Goal: Task Accomplishment & Management: Manage account settings

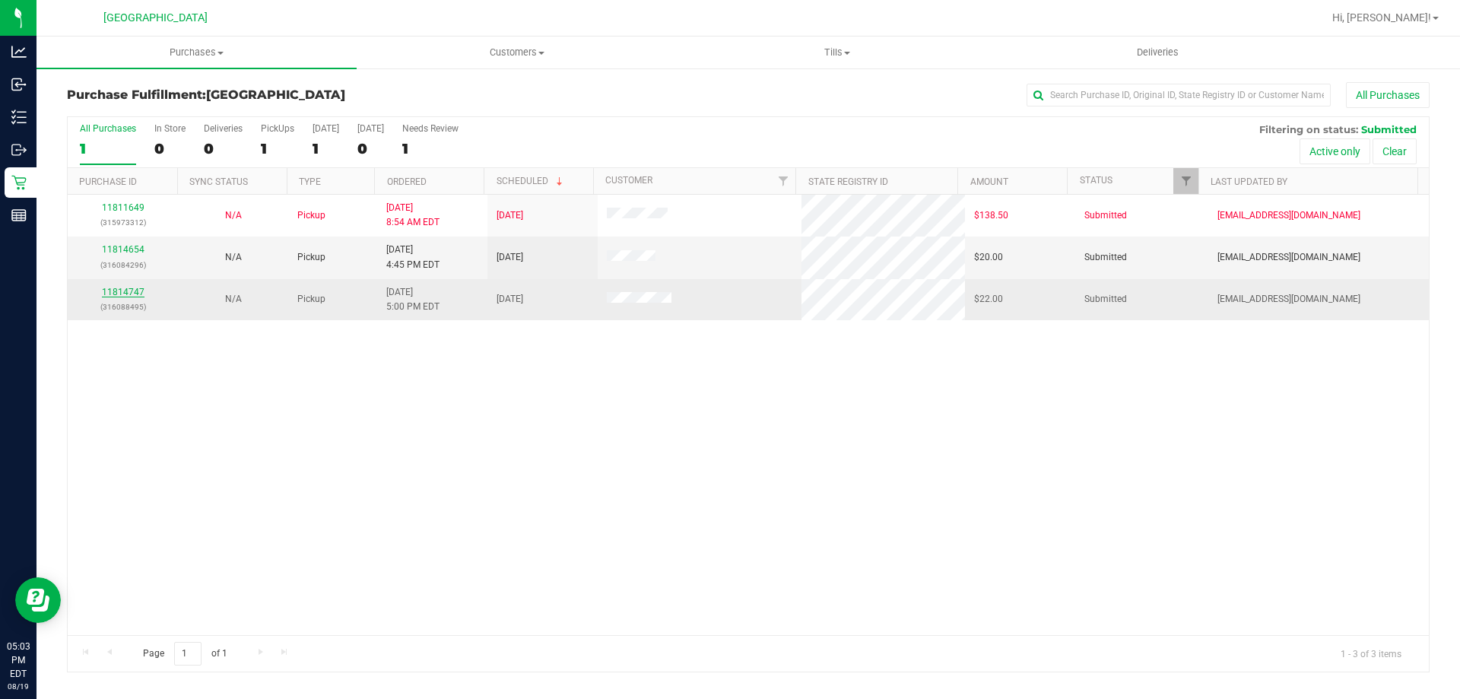
click at [119, 294] on link "11814747" at bounding box center [123, 292] width 43 height 11
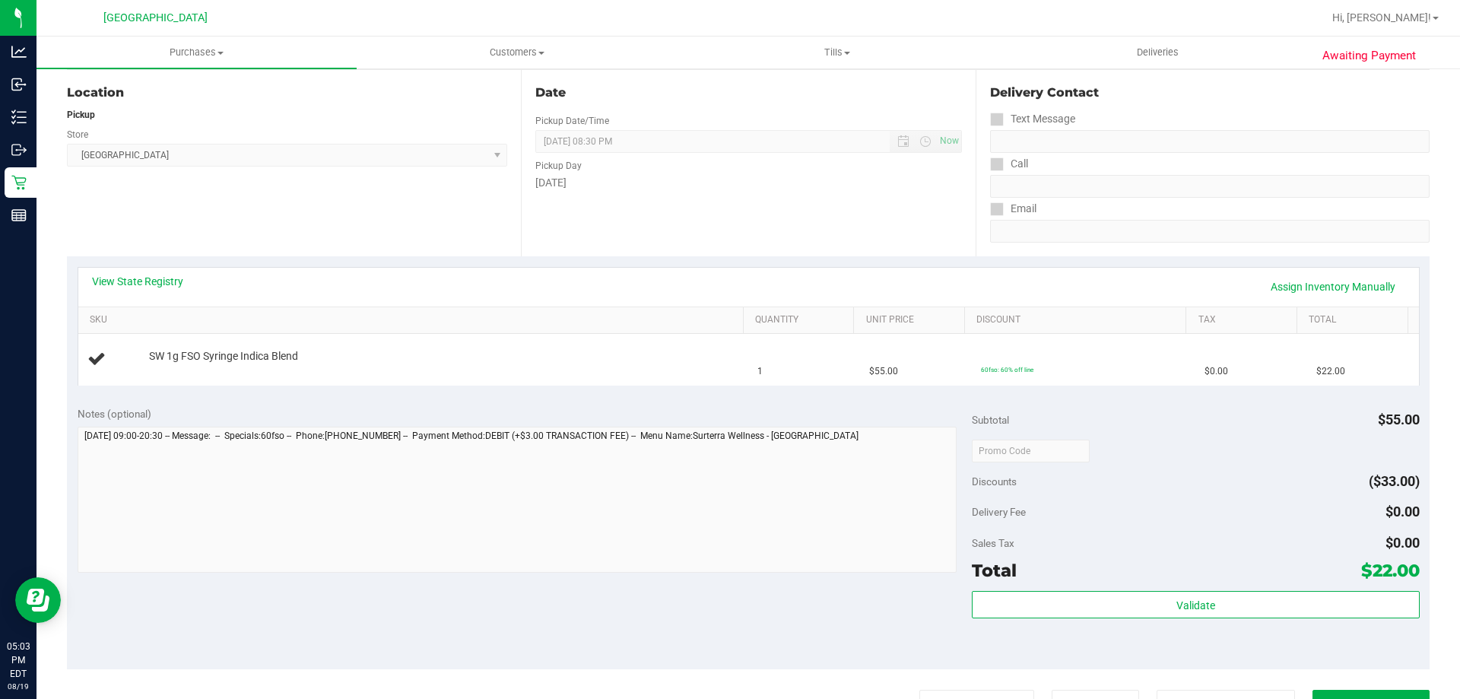
scroll to position [304, 0]
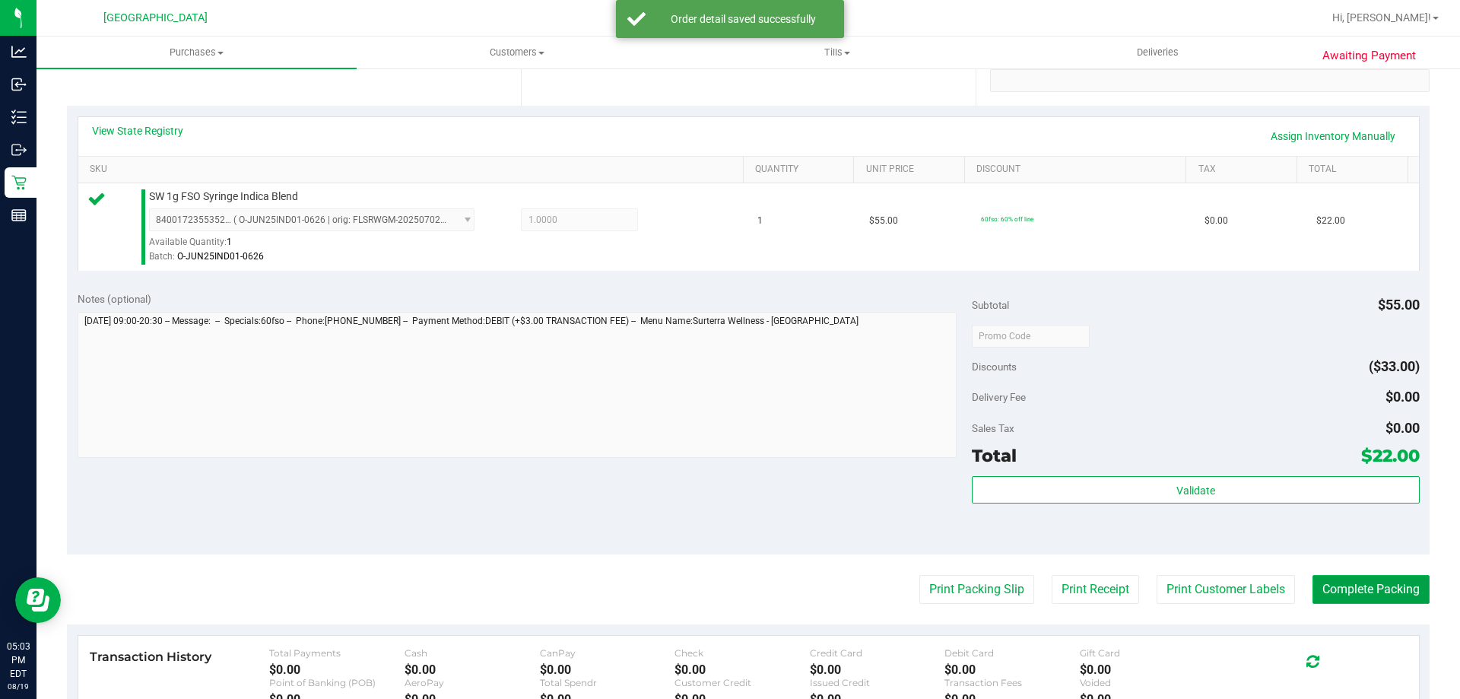
click at [1353, 583] on button "Complete Packing" at bounding box center [1371, 589] width 117 height 29
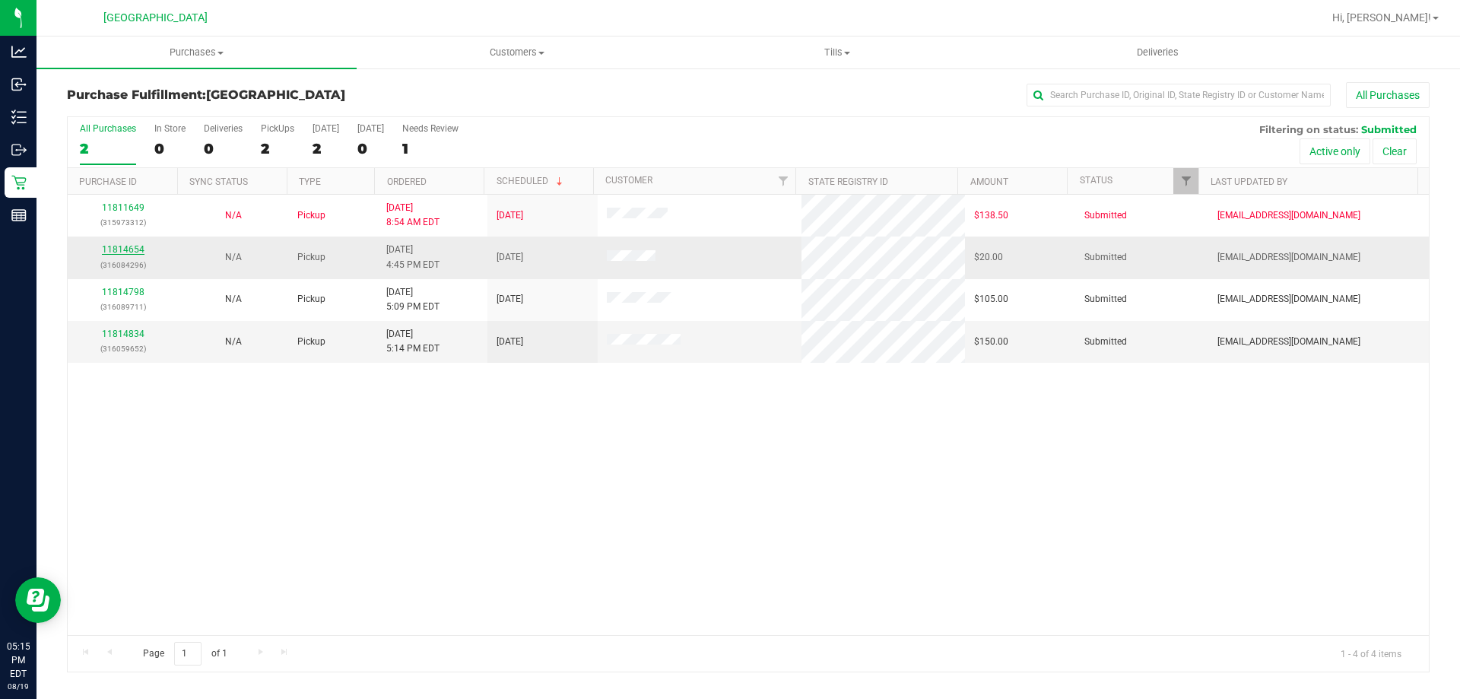
click at [134, 251] on link "11814654" at bounding box center [123, 249] width 43 height 11
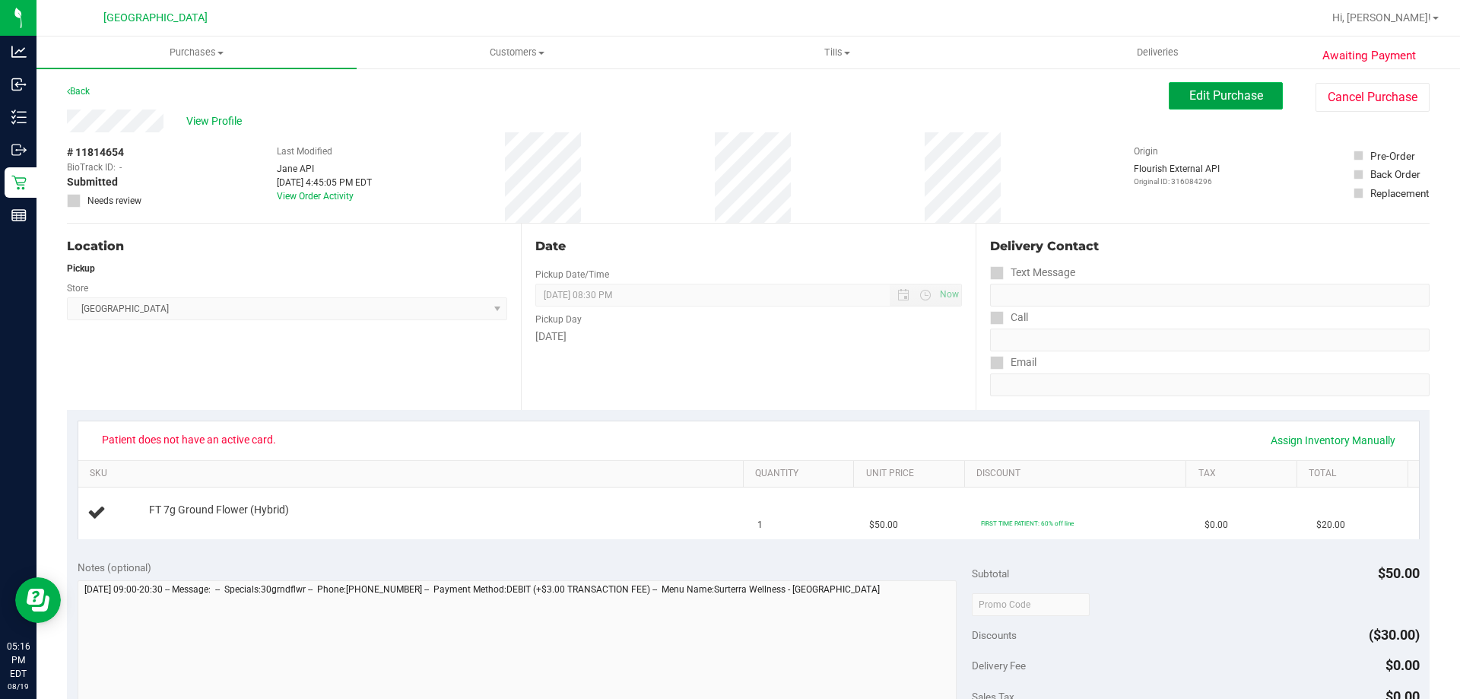
click at [1196, 97] on span "Edit Purchase" at bounding box center [1227, 95] width 74 height 14
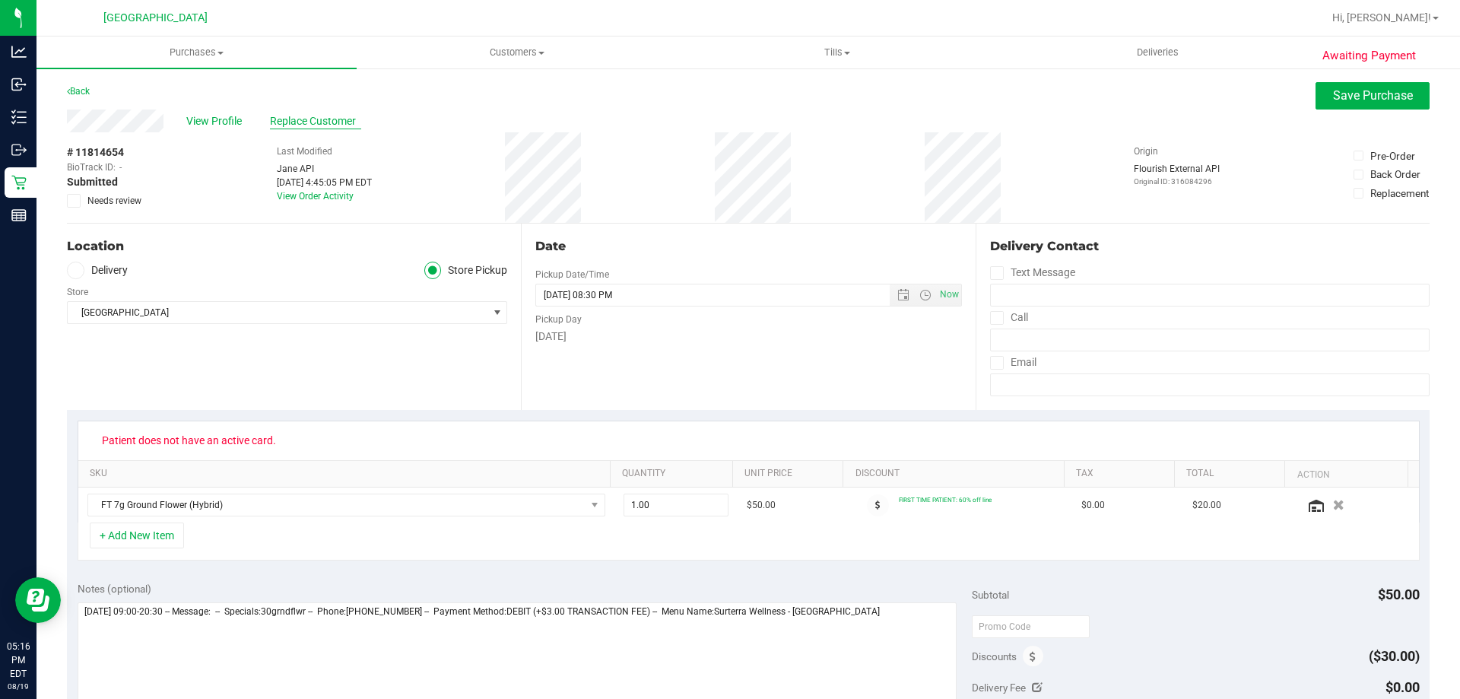
click at [341, 114] on span "Replace Customer" at bounding box center [315, 121] width 91 height 16
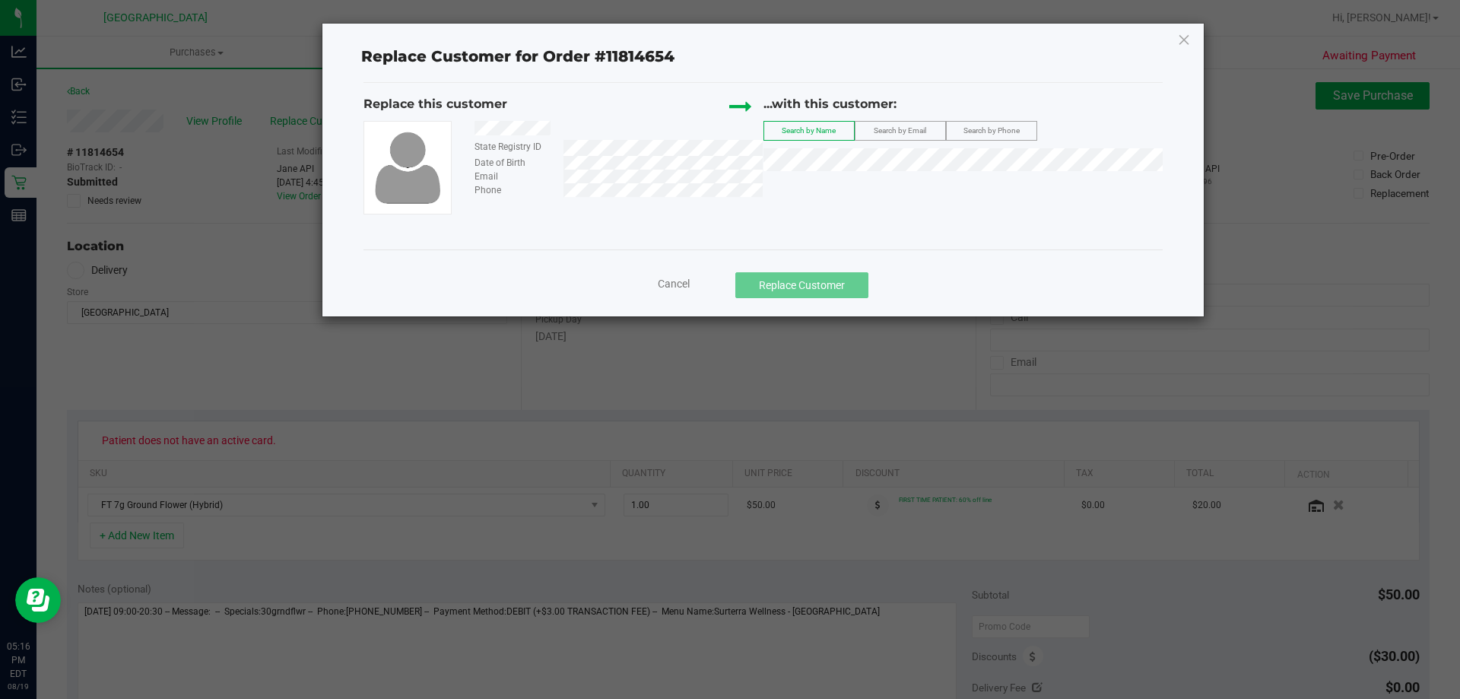
click at [561, 193] on div "Phone" at bounding box center [613, 190] width 300 height 14
click at [998, 121] on div "Search by Phone" at bounding box center [991, 131] width 91 height 20
click at [992, 129] on span "Search by Phone" at bounding box center [992, 130] width 56 height 8
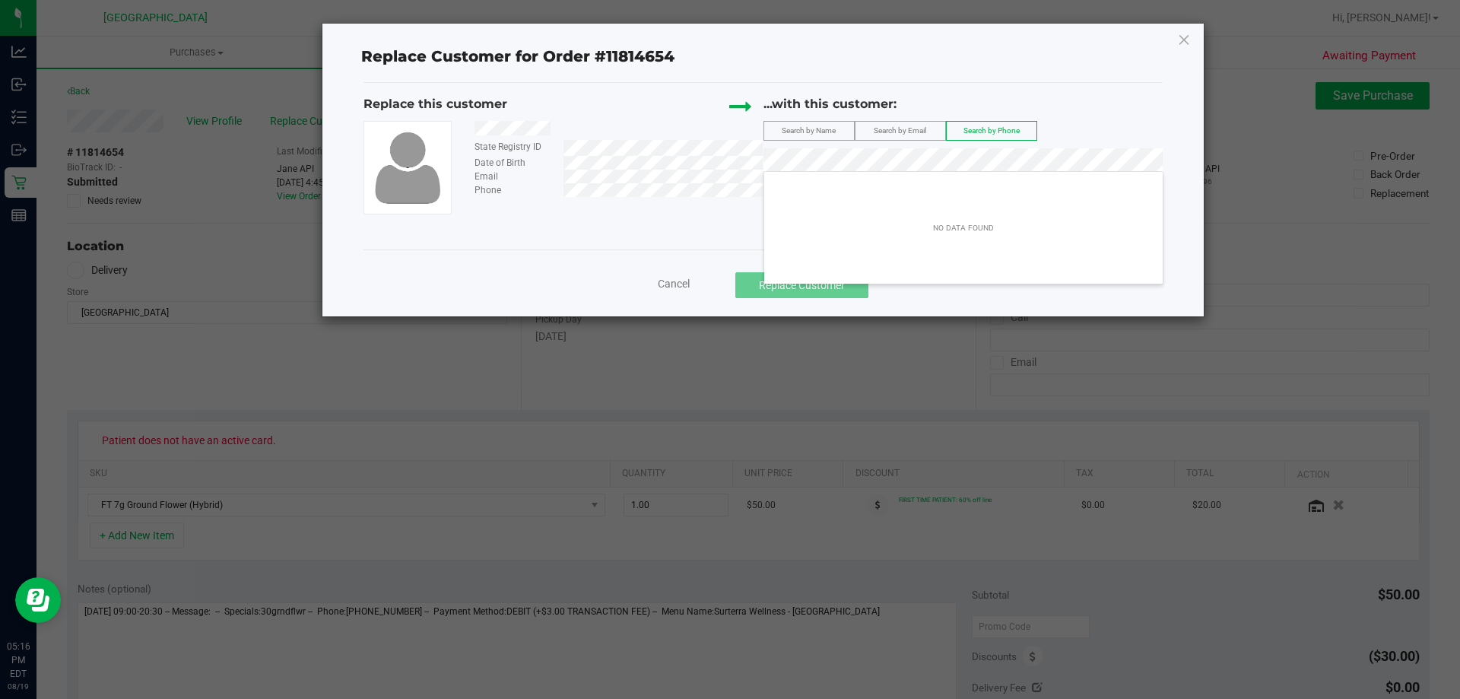
click at [668, 218] on div "Replace this customer State Registry ID Date of Birth Email Phone ...with this …" at bounding box center [763, 166] width 799 height 167
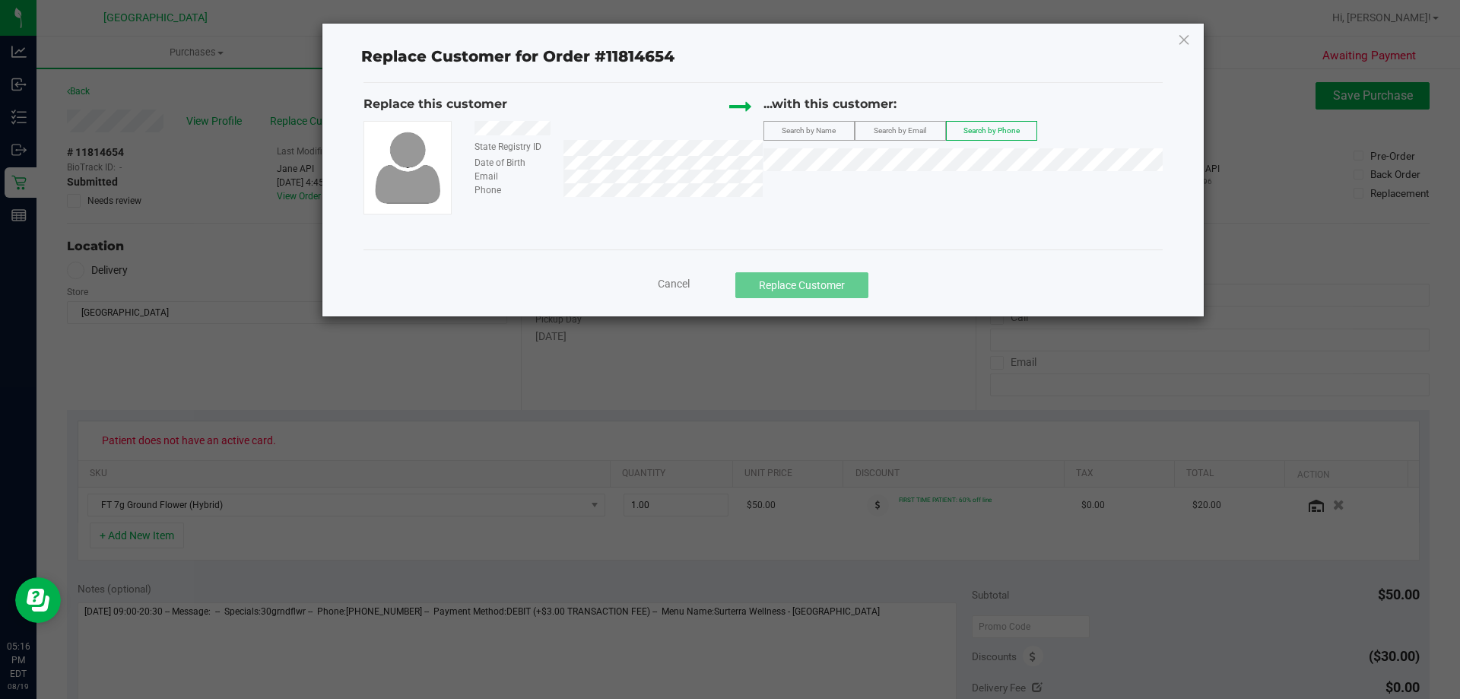
click at [670, 288] on span "Cancel" at bounding box center [674, 284] width 32 height 12
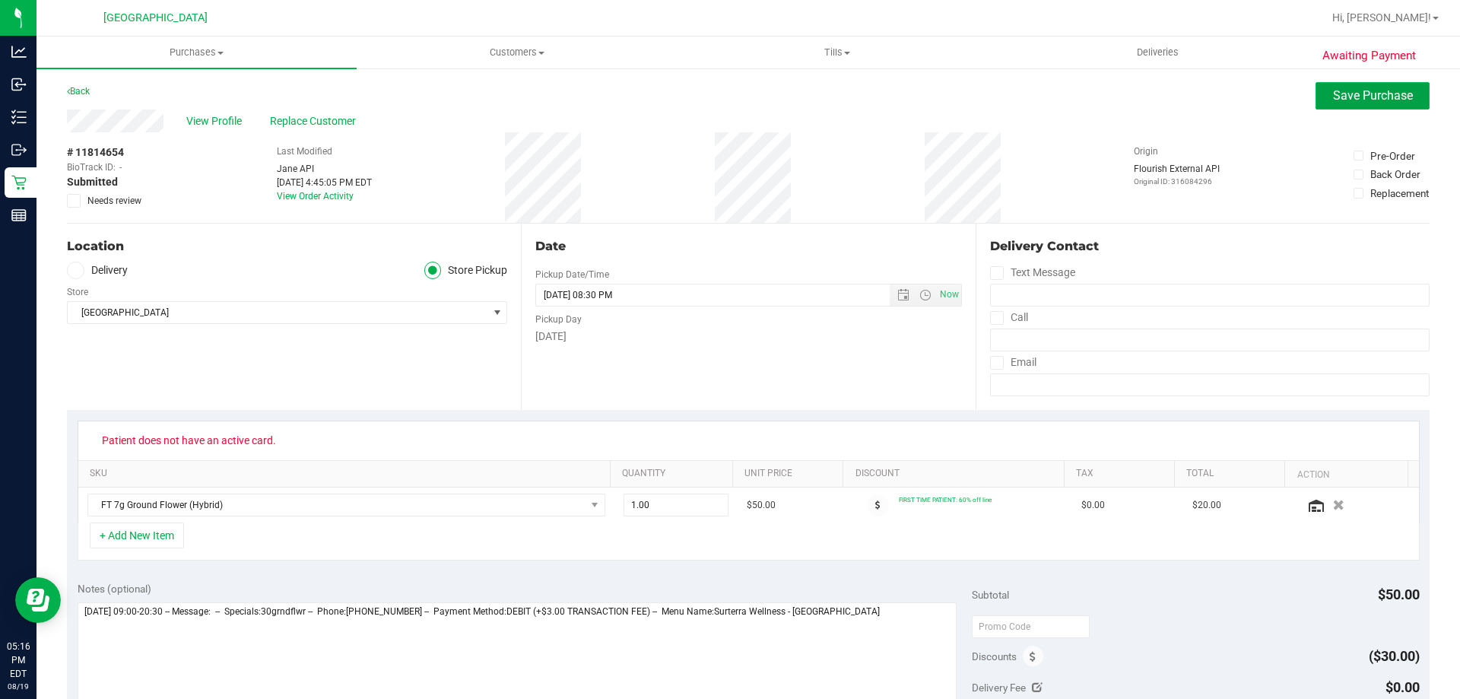
click at [1354, 84] on button "Save Purchase" at bounding box center [1373, 95] width 114 height 27
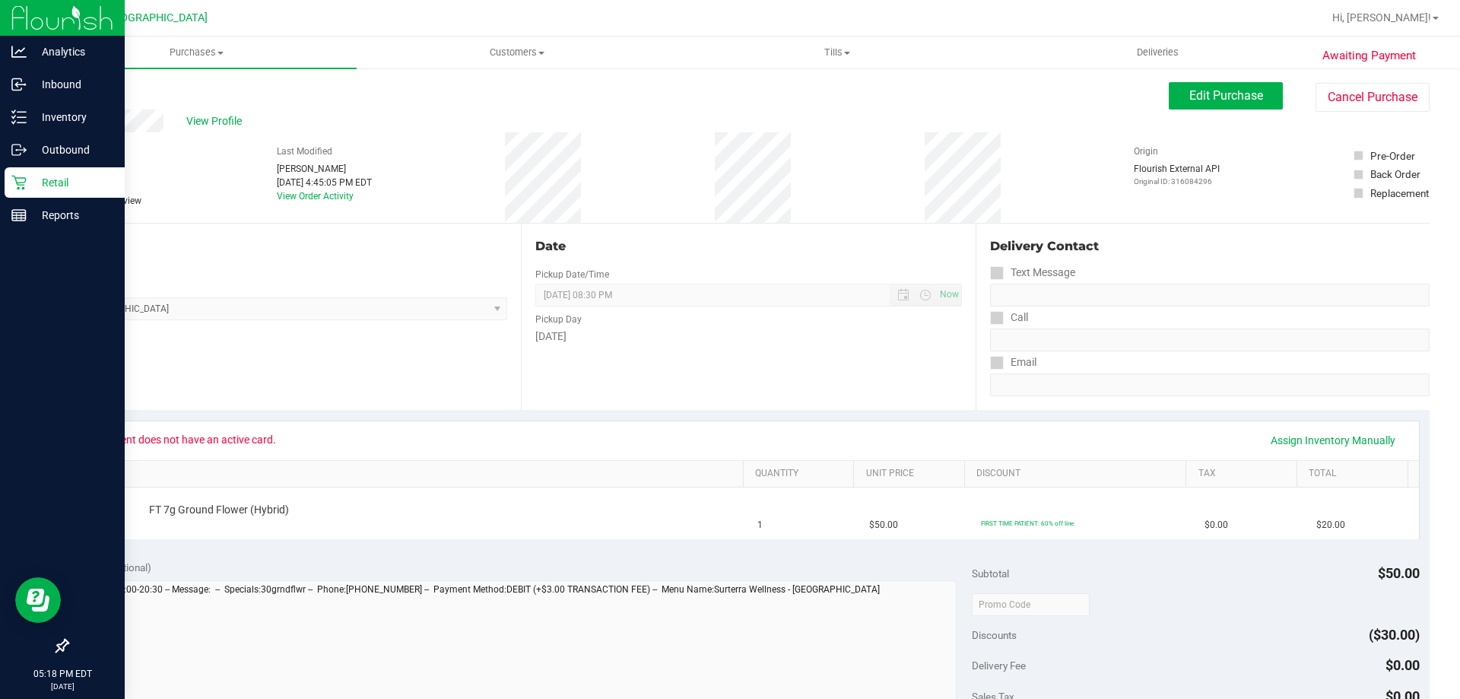
click at [43, 187] on p "Retail" at bounding box center [72, 182] width 91 height 18
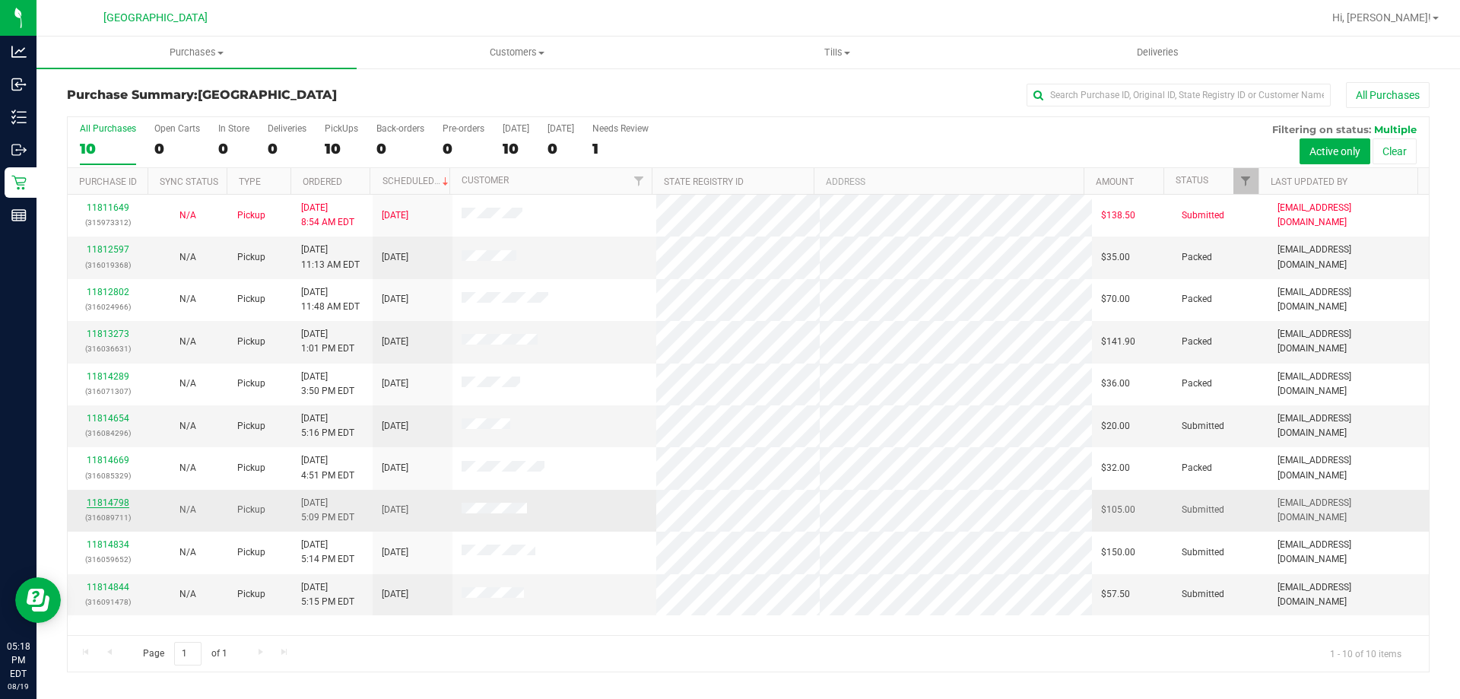
click at [107, 497] on link "11814798" at bounding box center [108, 502] width 43 height 11
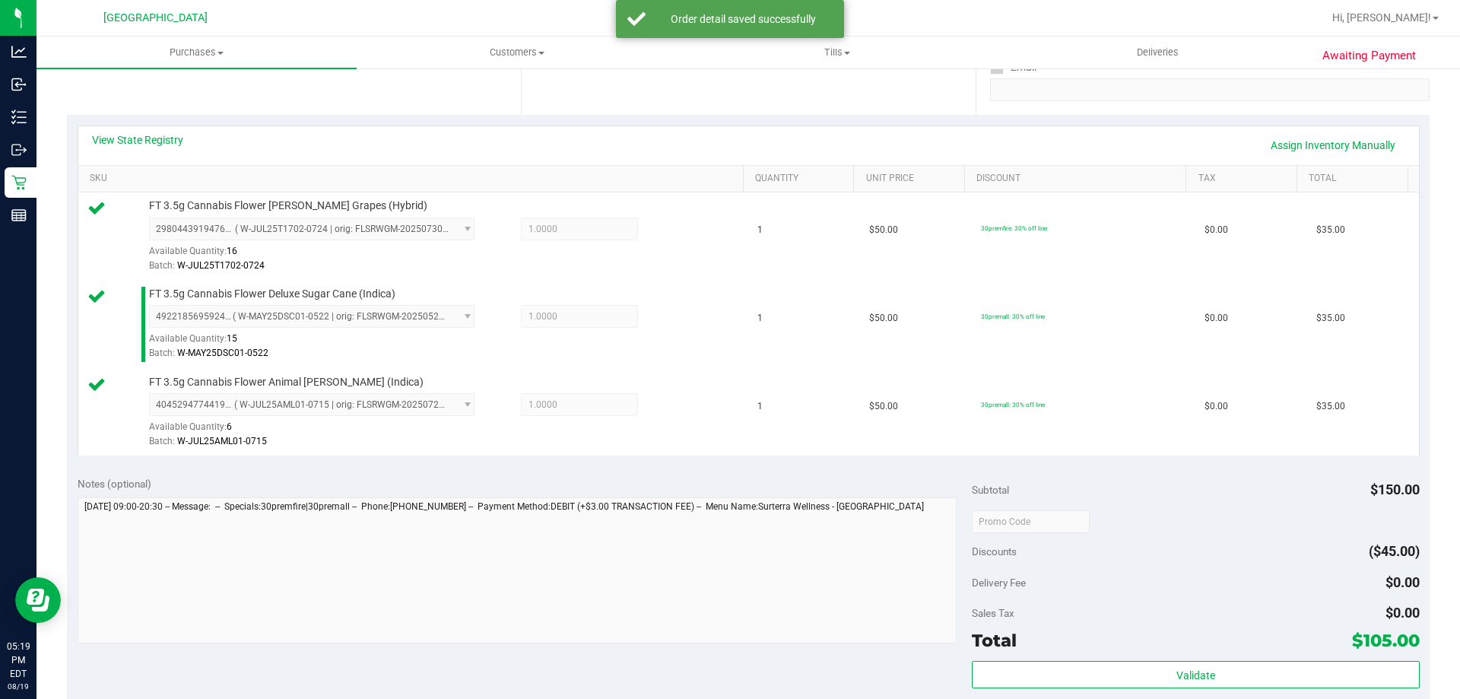
scroll to position [304, 0]
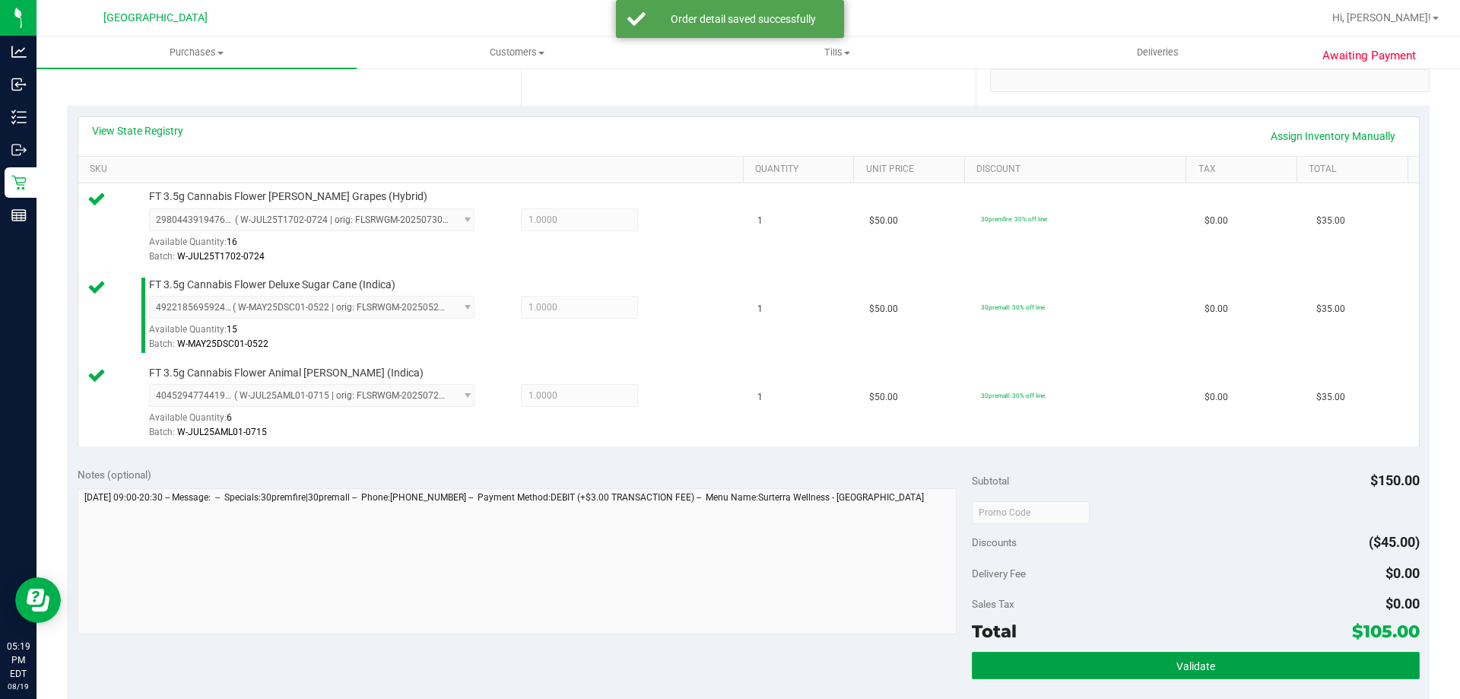
click at [1273, 656] on button "Validate" at bounding box center [1195, 665] width 447 height 27
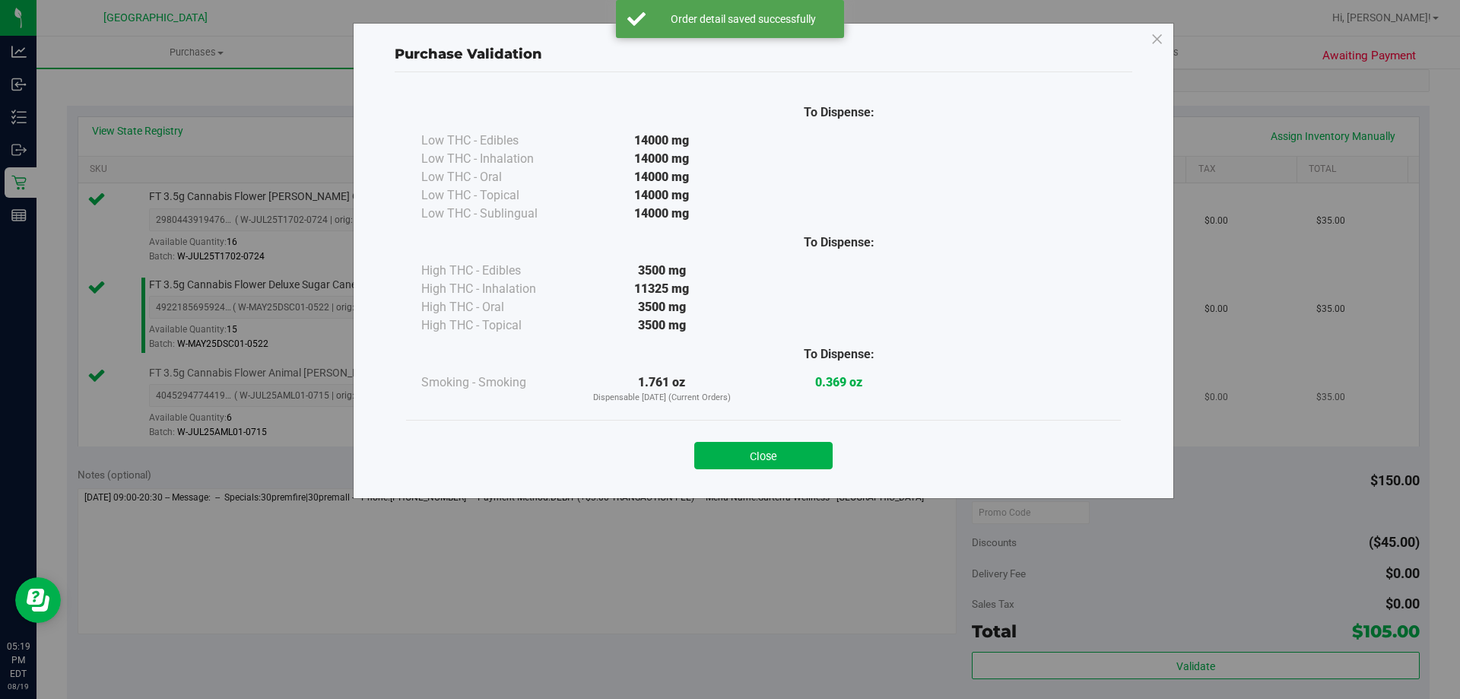
click at [780, 443] on button "Close" at bounding box center [763, 455] width 138 height 27
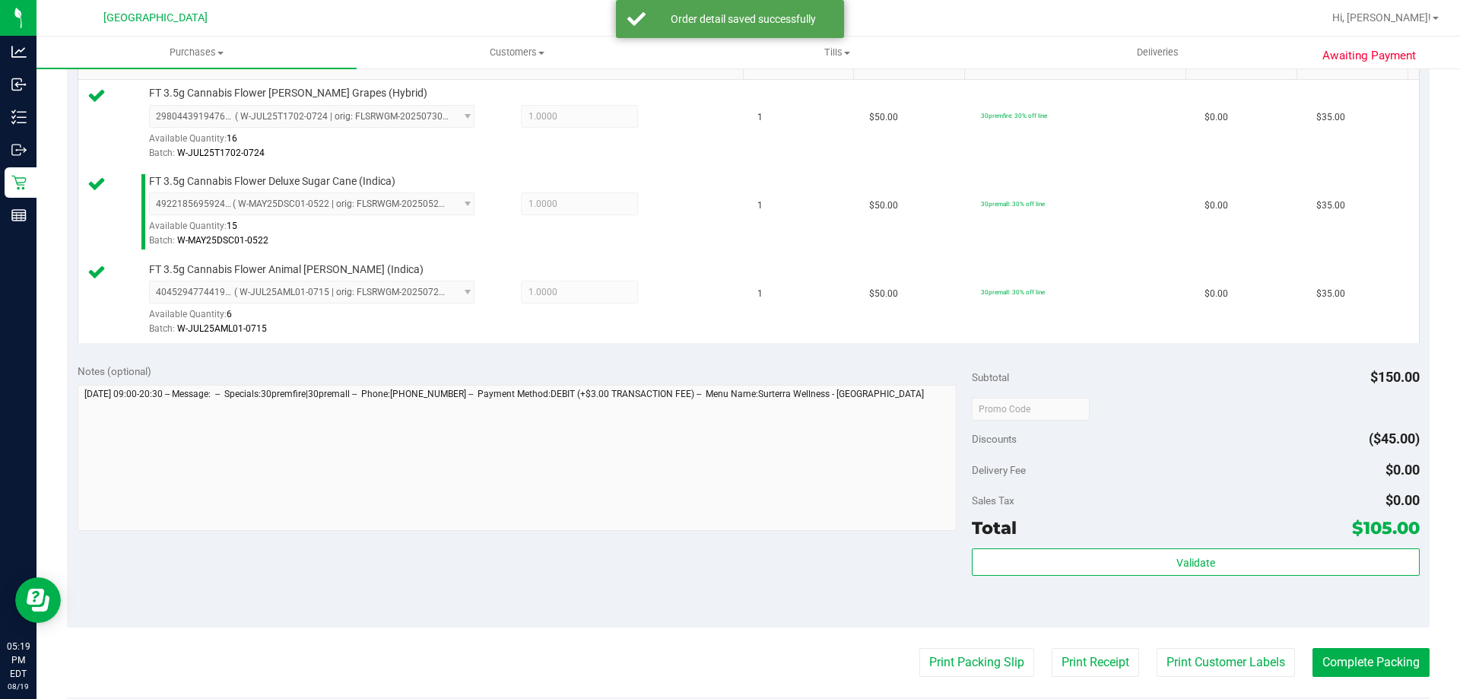
scroll to position [609, 0]
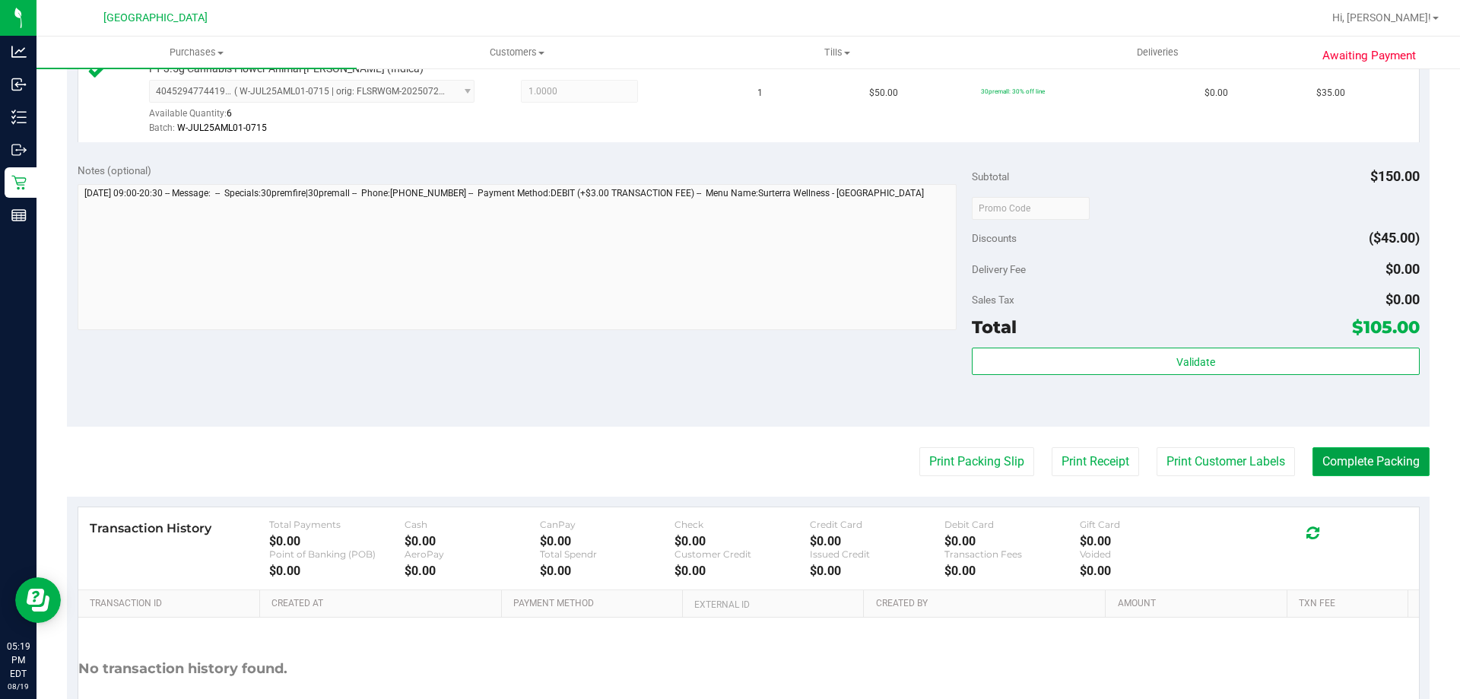
click at [1319, 459] on button "Complete Packing" at bounding box center [1371, 461] width 117 height 29
